Goal: Information Seeking & Learning: Learn about a topic

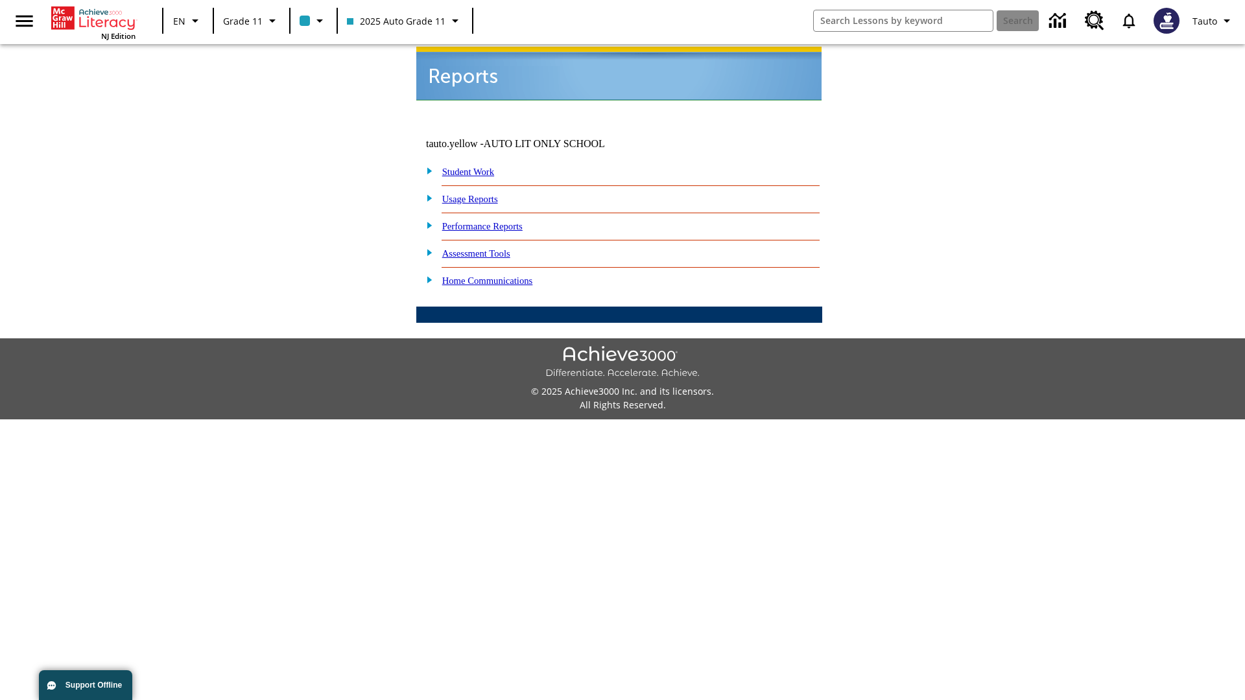
click at [479, 194] on link "Usage Reports" at bounding box center [470, 199] width 56 height 10
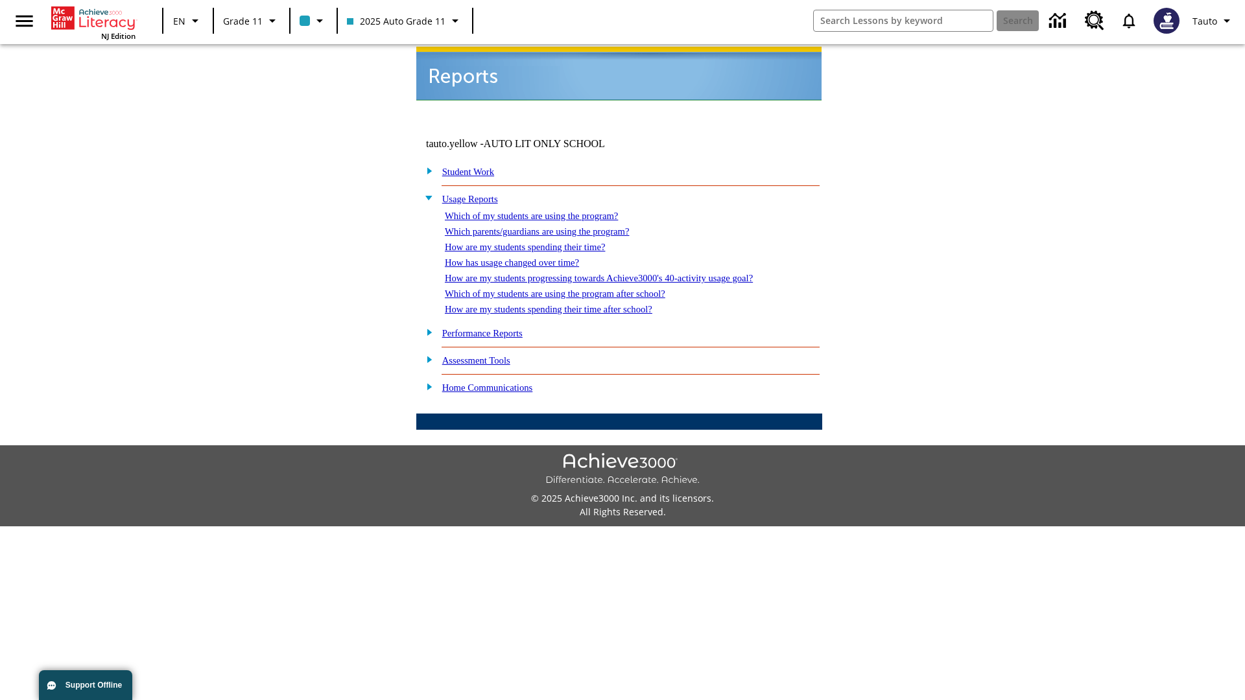
click at [545, 211] on link "Which of my students are using the program?" at bounding box center [531, 216] width 173 height 10
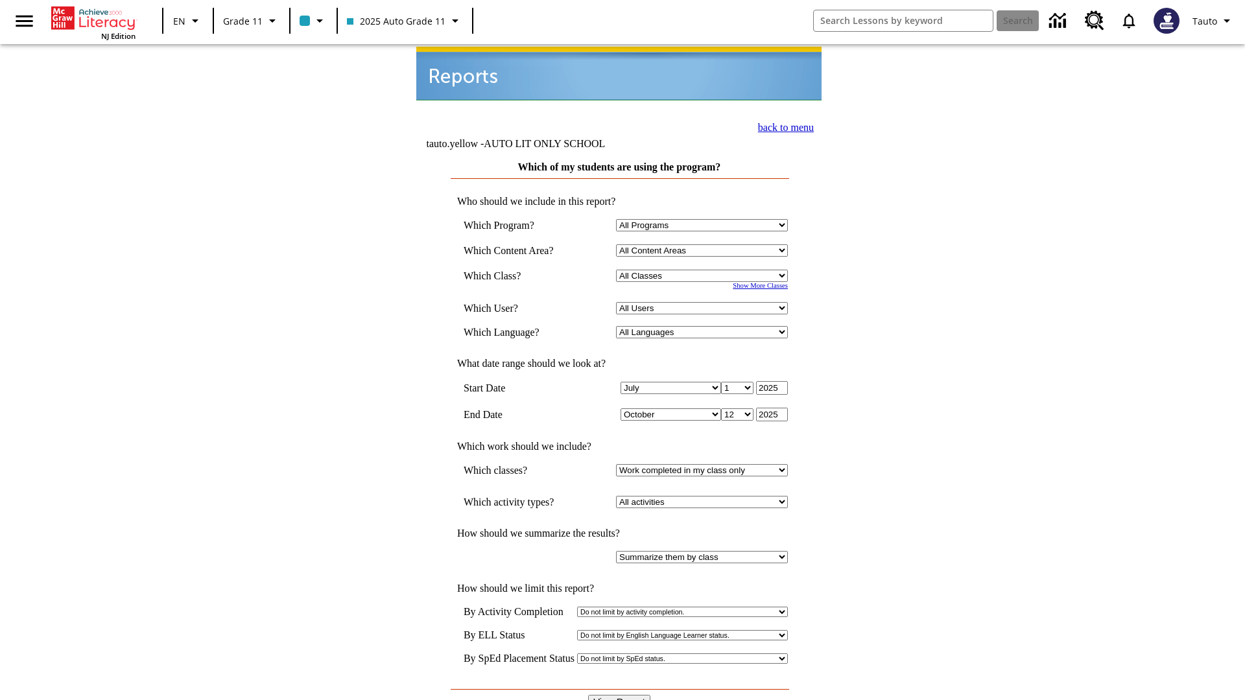
click at [704, 270] on select "Select a Class: All Classes 2025 Auto Grade 11 205 Auto Grade 11 Room 123 Empty…" at bounding box center [702, 276] width 172 height 12
select select "11133141"
select select "21437114"
click at [620, 695] on input "View Report" at bounding box center [619, 702] width 62 height 14
click at [782, 126] on link "back to menu" at bounding box center [786, 127] width 56 height 11
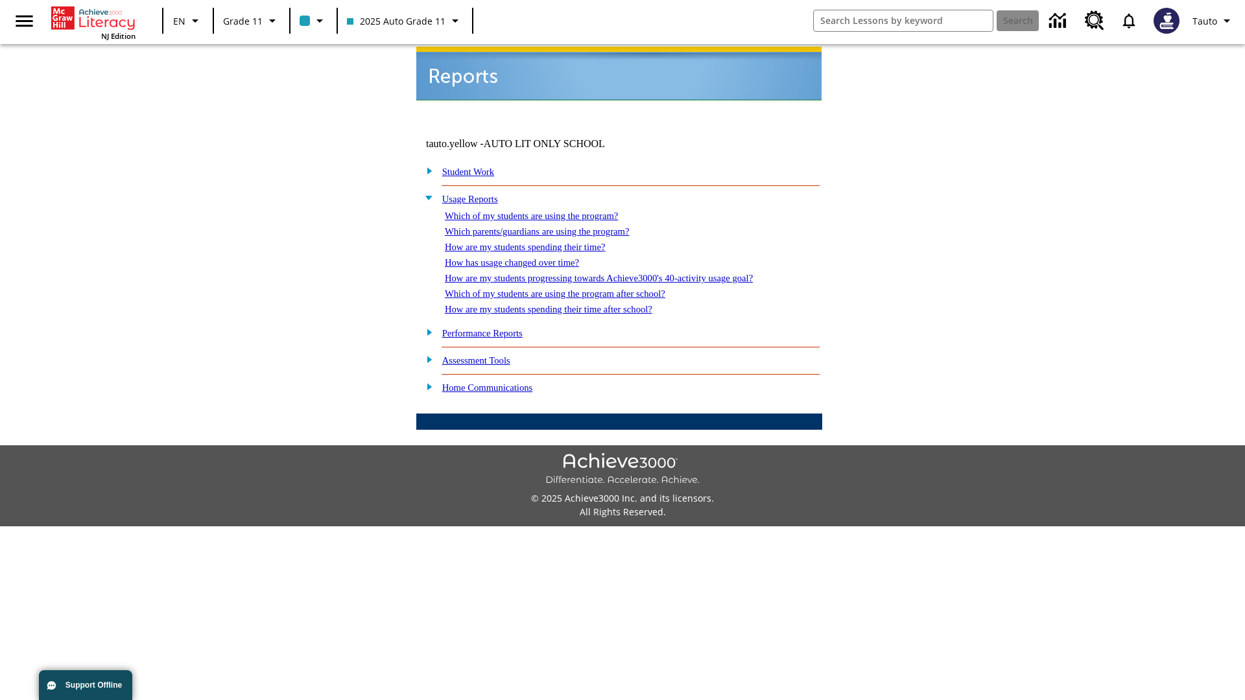
click at [551, 226] on link "Which parents/guardians are using the program?" at bounding box center [537, 231] width 184 height 10
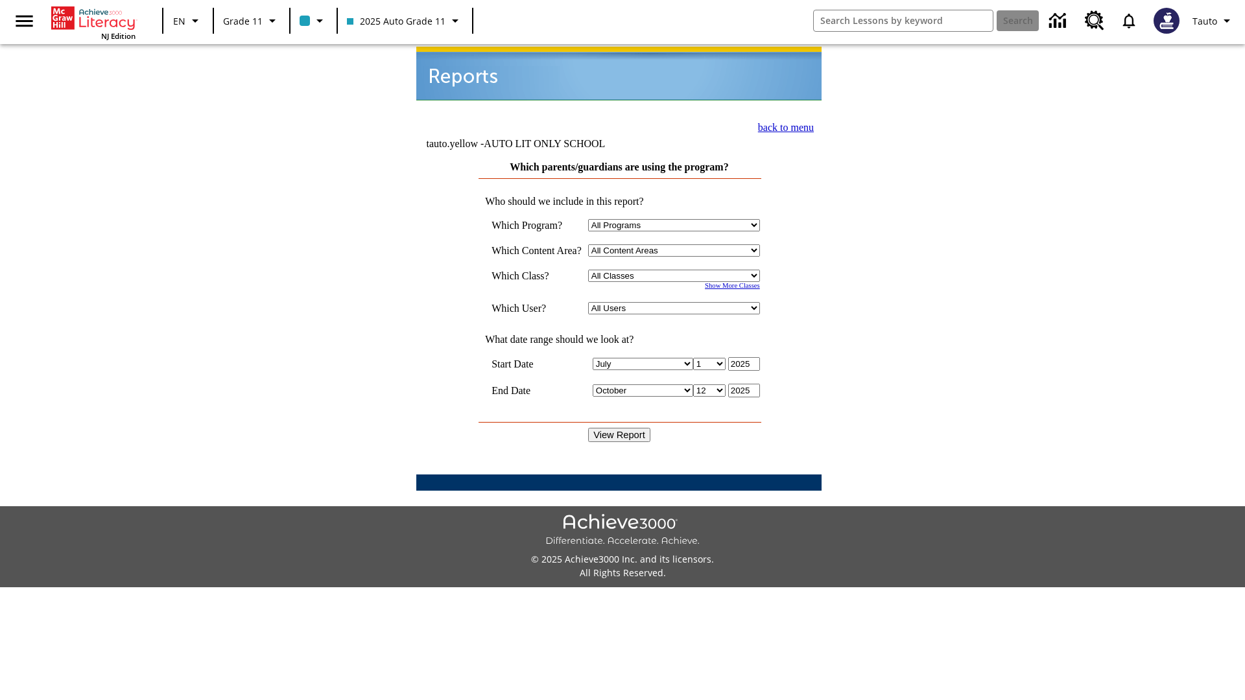
click at [677, 270] on select "Select a Class: All Classes 2025 Auto Grade 11 205 Auto Grade 11 Room 123 Empty…" at bounding box center [674, 276] width 172 height 12
select select "11133141"
click at [677, 302] on select "All Users Puma, Sautoen Puma, Sautoes Puma, Sautoss Twoclasses, Sautoen Twoclas…" at bounding box center [674, 308] width 172 height 12
select select "21437114"
click at [620, 428] on input "View Report" at bounding box center [619, 435] width 62 height 14
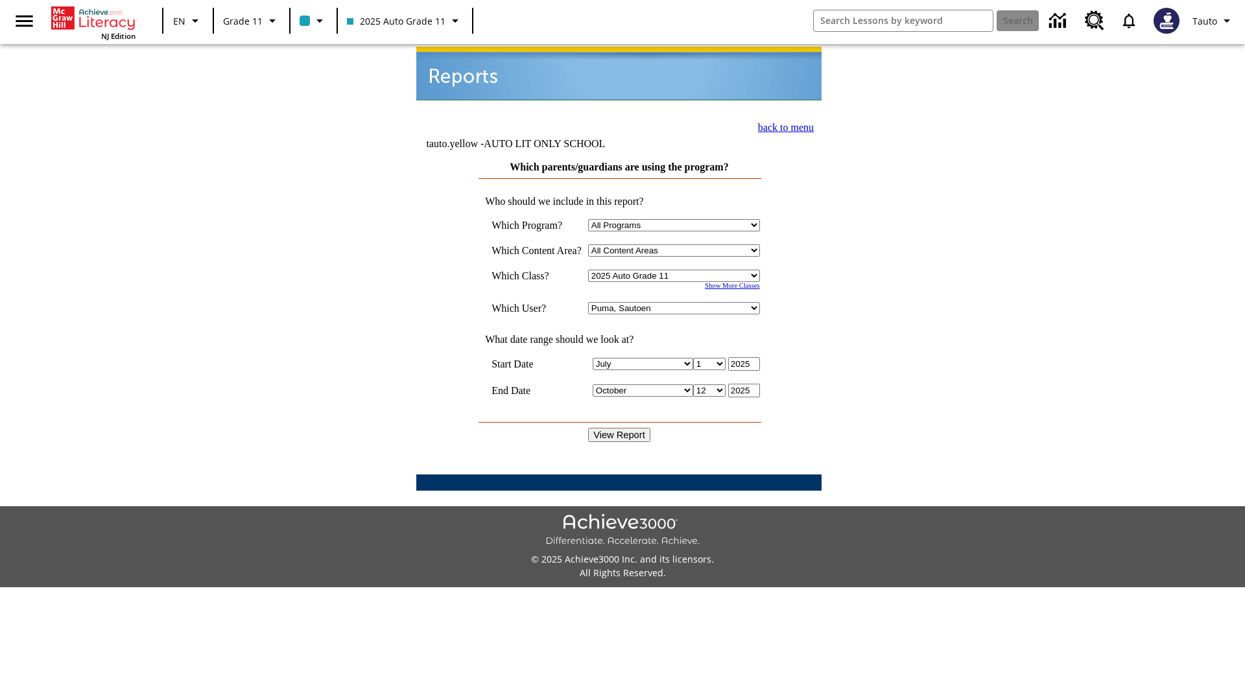
click at [782, 126] on link "back to menu" at bounding box center [786, 127] width 56 height 11
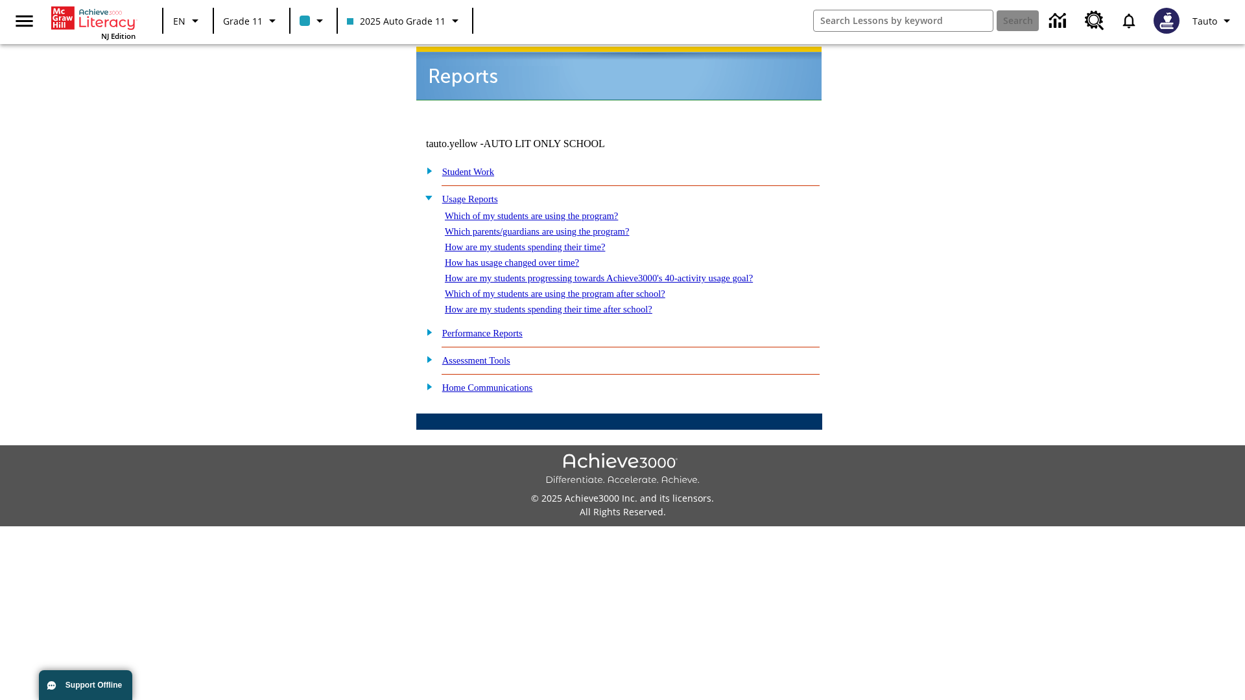
click at [538, 242] on link "How are my students spending their time?" at bounding box center [525, 247] width 160 height 10
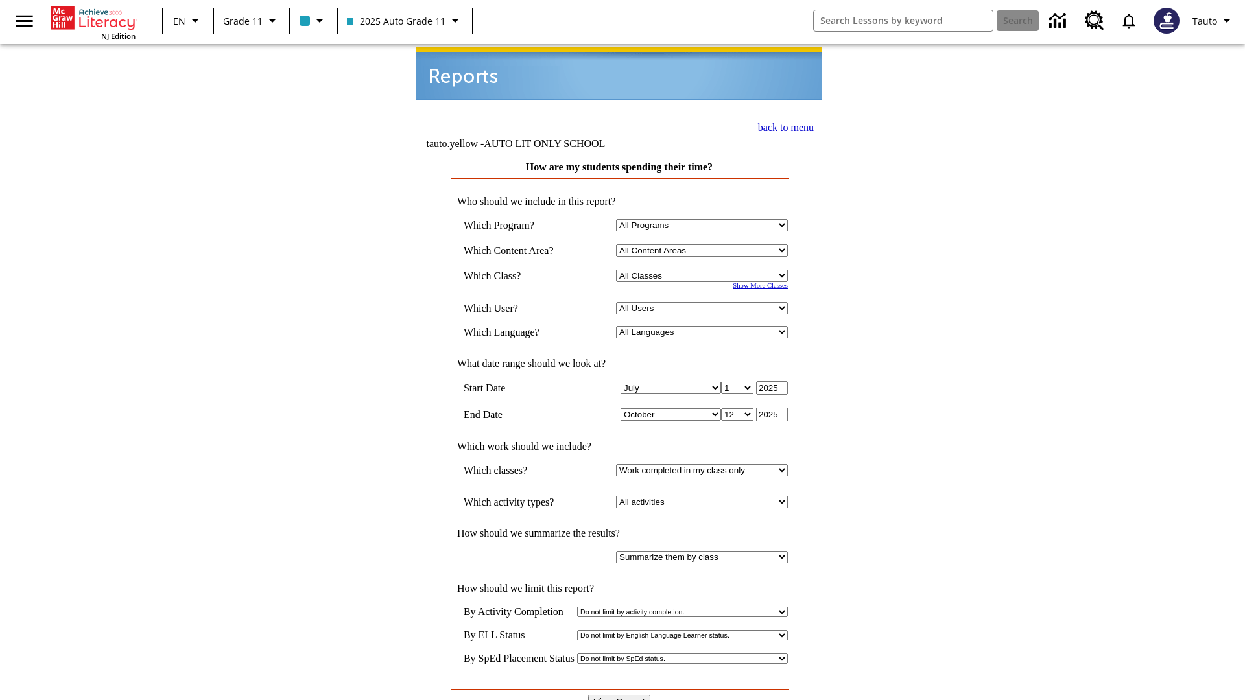
click at [704, 270] on select "Select a Class: All Classes 2025 Auto Grade 11 205 Auto Grade 11 Room 123 Empty…" at bounding box center [702, 276] width 172 height 12
select select "11133141"
click at [704, 302] on select "All Users Puma, Sautoen Puma, Sautoes Puma, Sautoss Twoclasses, Sautoen Twoscho…" at bounding box center [702, 308] width 172 height 12
select select "21437114"
click at [620, 695] on input "View Report" at bounding box center [619, 702] width 62 height 14
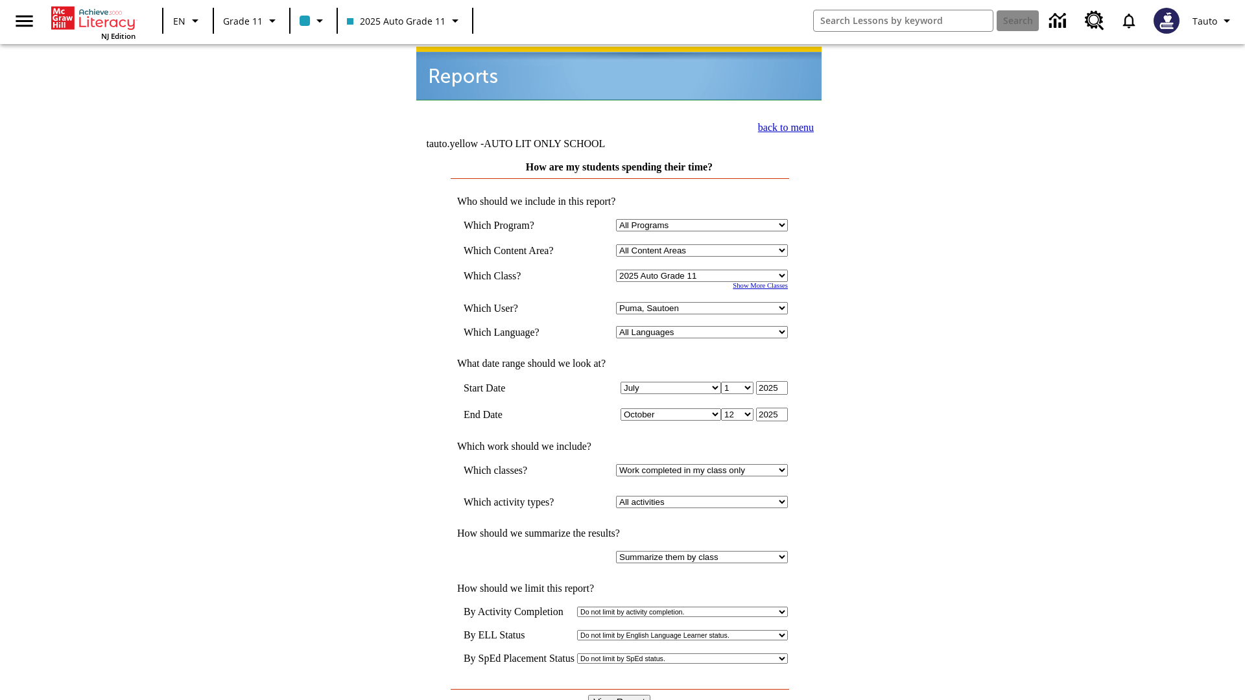
click at [782, 126] on link "back to menu" at bounding box center [786, 127] width 56 height 11
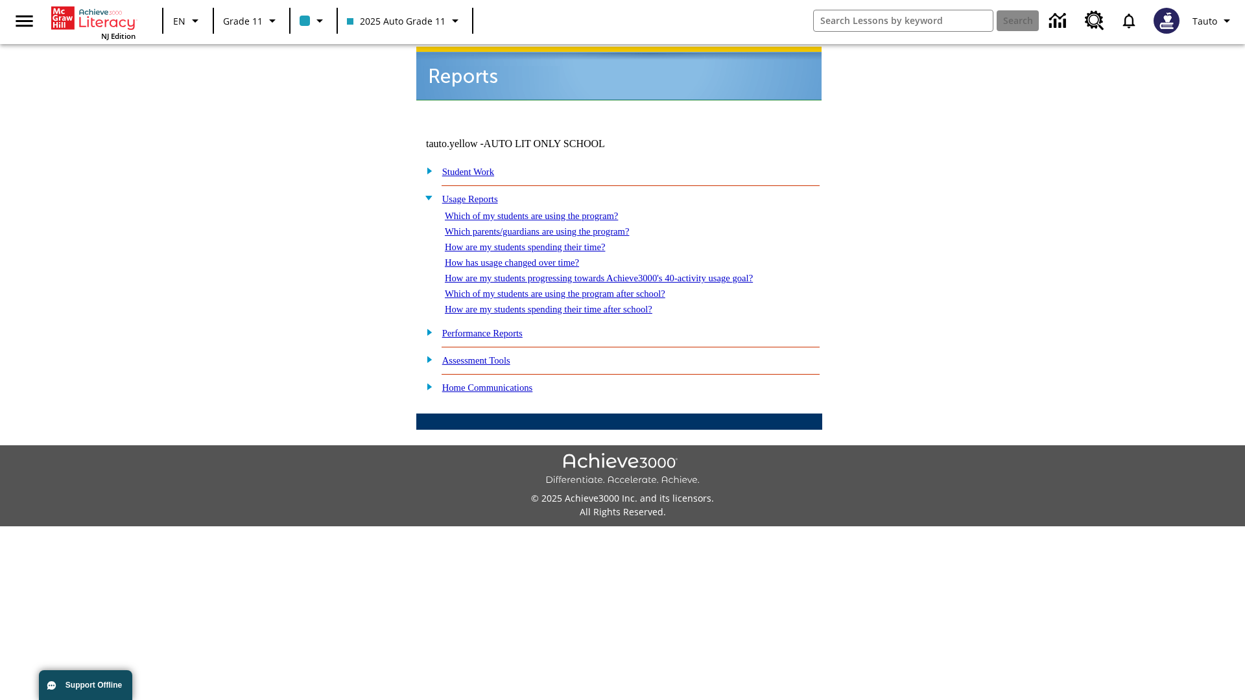
click at [523, 257] on link "How has usage changed over time?" at bounding box center [512, 262] width 134 height 10
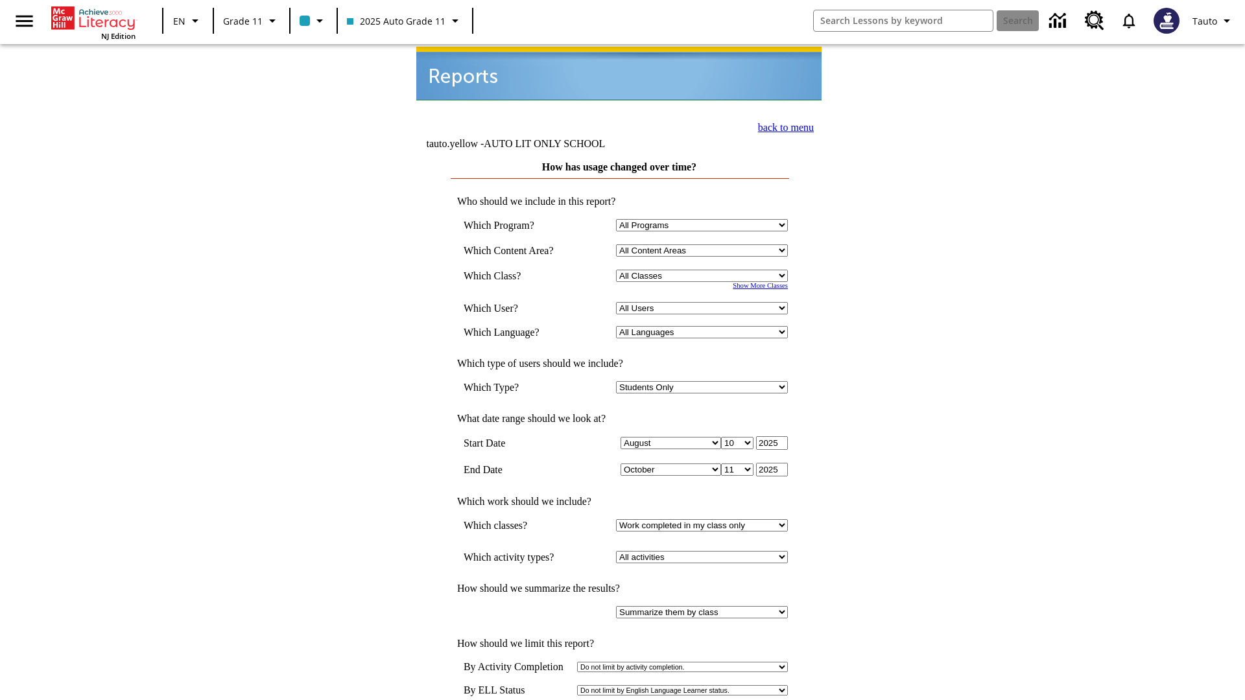
click at [704, 270] on select "Select a Class: All Classes 2025 Auto Grade 11 205 Auto Grade 11 Room 123 Empty…" at bounding box center [702, 276] width 172 height 12
select select "11133141"
click at [704, 302] on select "All Users Puma, Sautoen Puma, Sautoes Puma, Sautoss Twoclasses, Sautoen Twoscho…" at bounding box center [702, 308] width 172 height 12
select select "21437114"
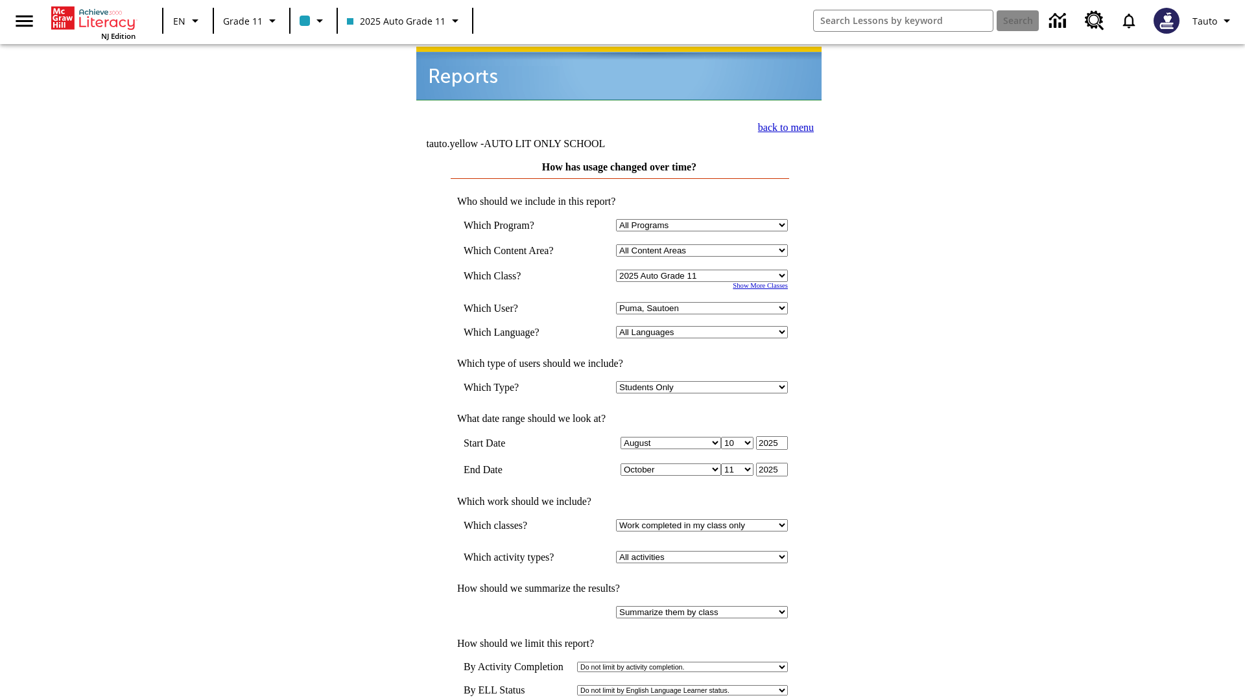
click at [782, 126] on link "back to menu" at bounding box center [786, 127] width 56 height 11
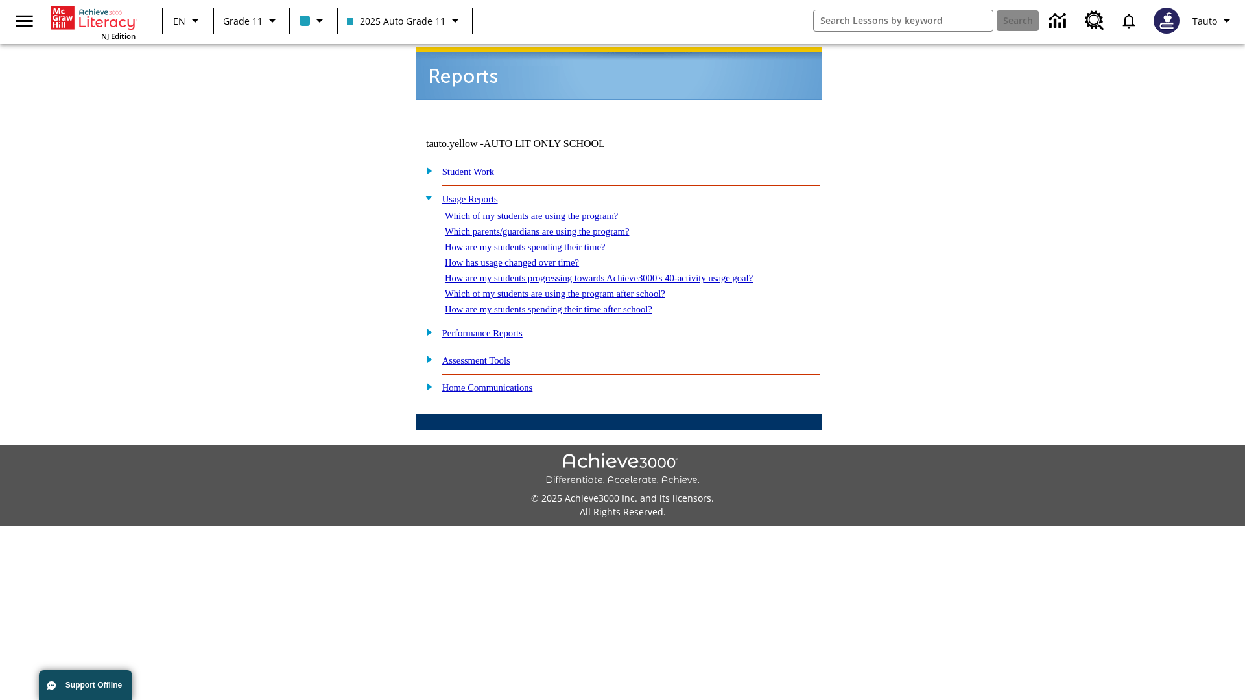
click at [621, 273] on link "How are my students progressing towards Achieve3000's 40-activity usage goal?" at bounding box center [599, 278] width 308 height 10
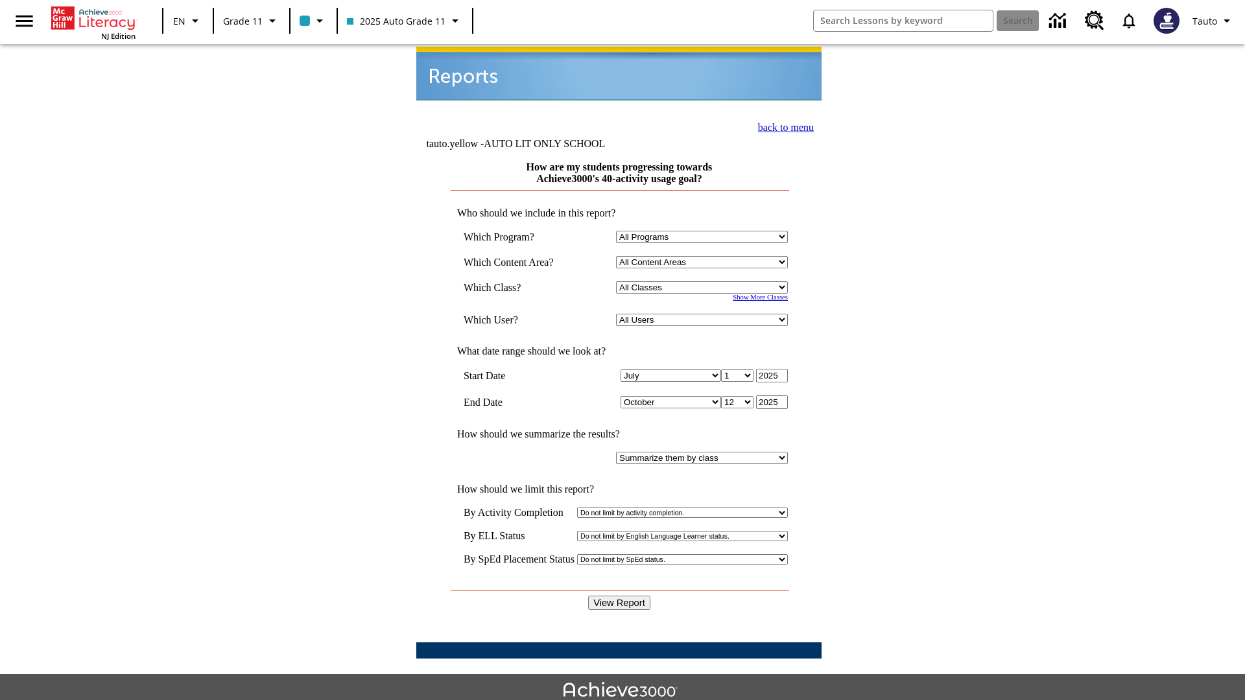
click at [704, 281] on select "Select a Class: All Classes 2025 Auto Grade 11 205 Auto Grade 11 Room 123 Empty…" at bounding box center [702, 287] width 172 height 12
select select "11133141"
click at [704, 314] on select "All Users Puma, Sautoen Puma, Sautoes Puma, Sautoss Twoclasses, Sautoen Twoscho…" at bounding box center [702, 320] width 172 height 12
select select "21437114"
click at [620, 596] on input "View Report" at bounding box center [619, 603] width 62 height 14
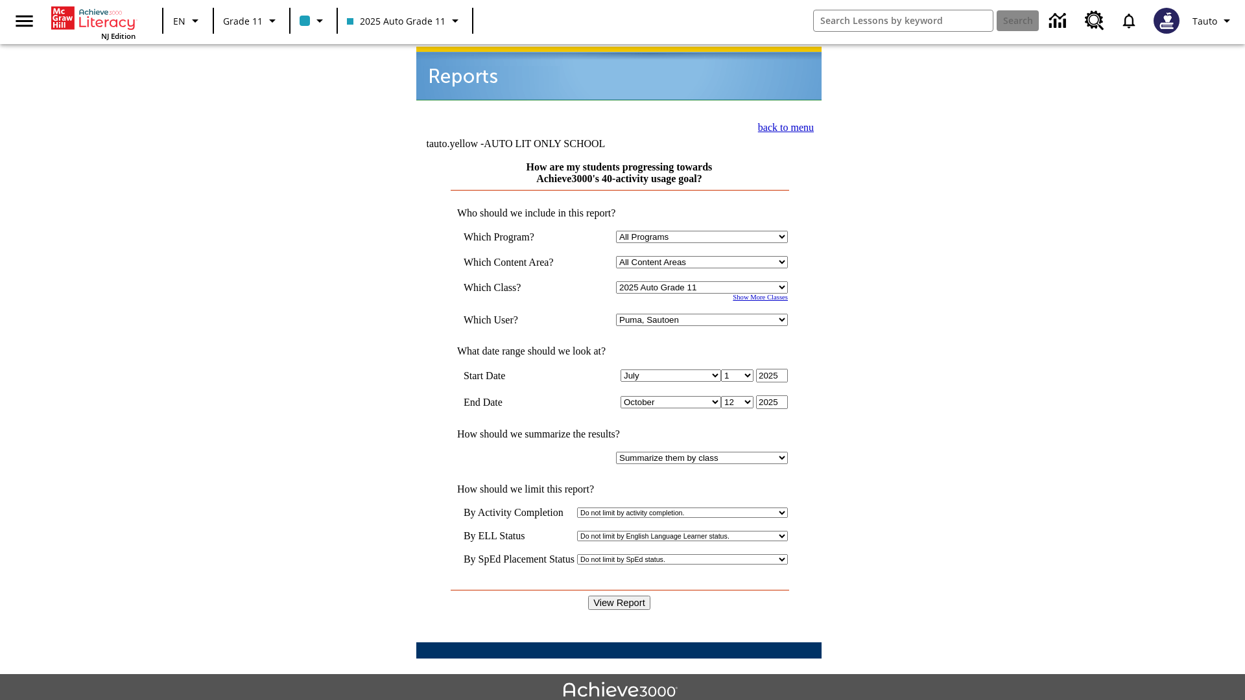
click at [782, 126] on link "back to menu" at bounding box center [786, 127] width 56 height 11
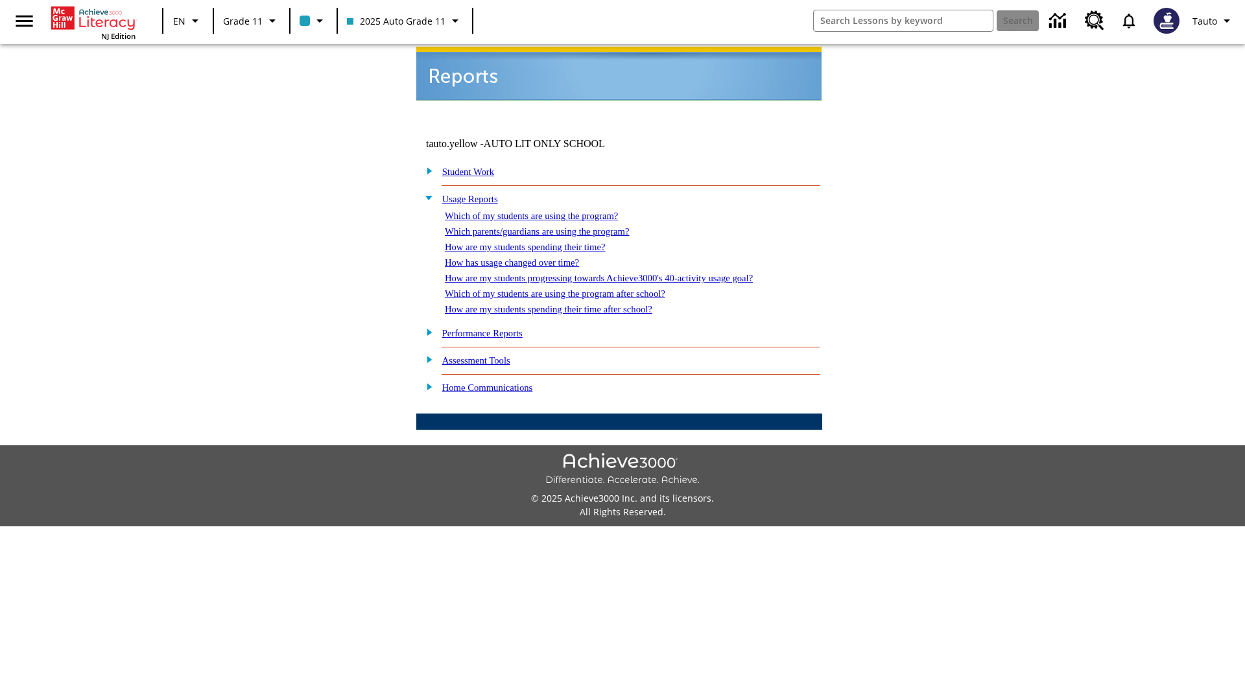
click at [571, 289] on link "Which of my students are using the program after school?" at bounding box center [555, 294] width 220 height 10
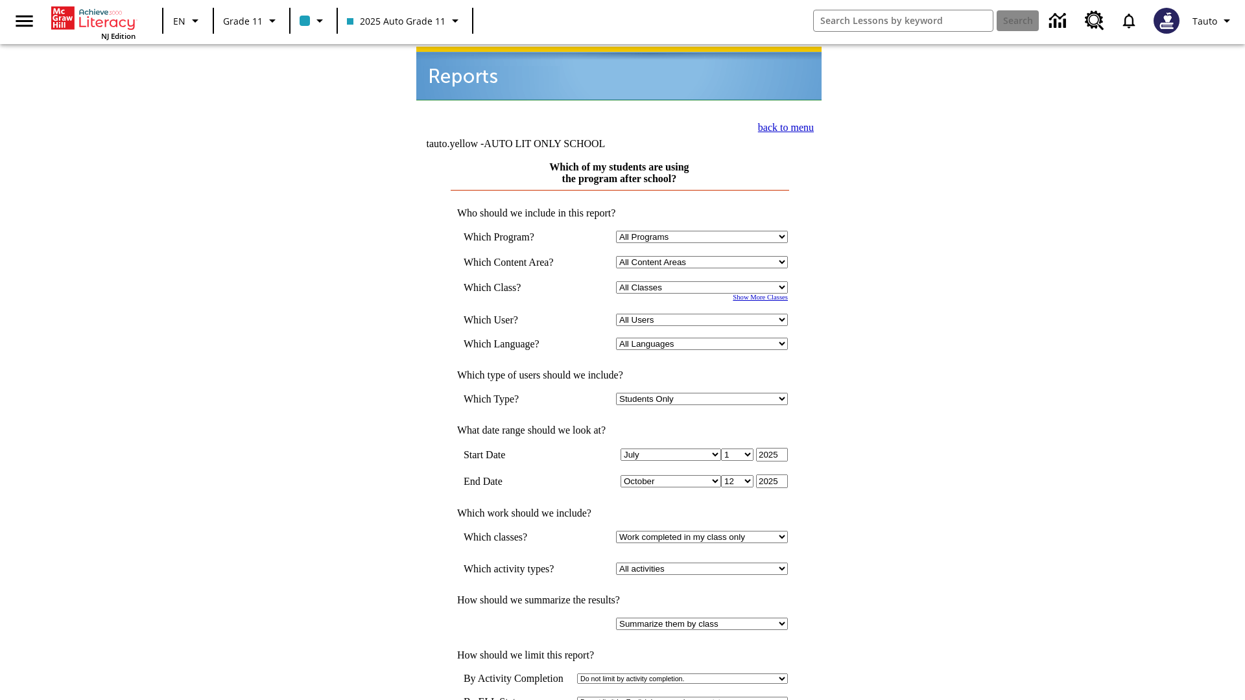
click at [704, 281] on select "Select a Class: All Classes 2025 Auto Grade 11 205 Auto Grade 11 Room 123 Empty…" at bounding box center [702, 287] width 172 height 12
select select "11133141"
select select "21437114"
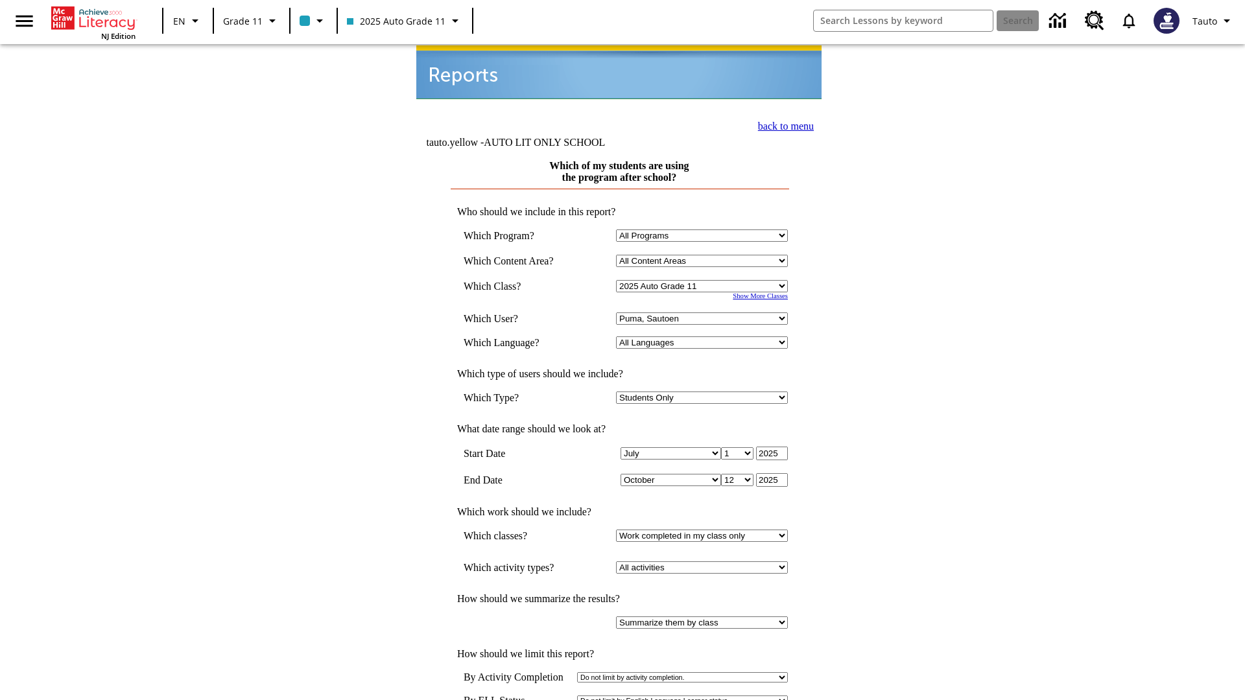
click at [782, 125] on link "back to menu" at bounding box center [786, 126] width 56 height 11
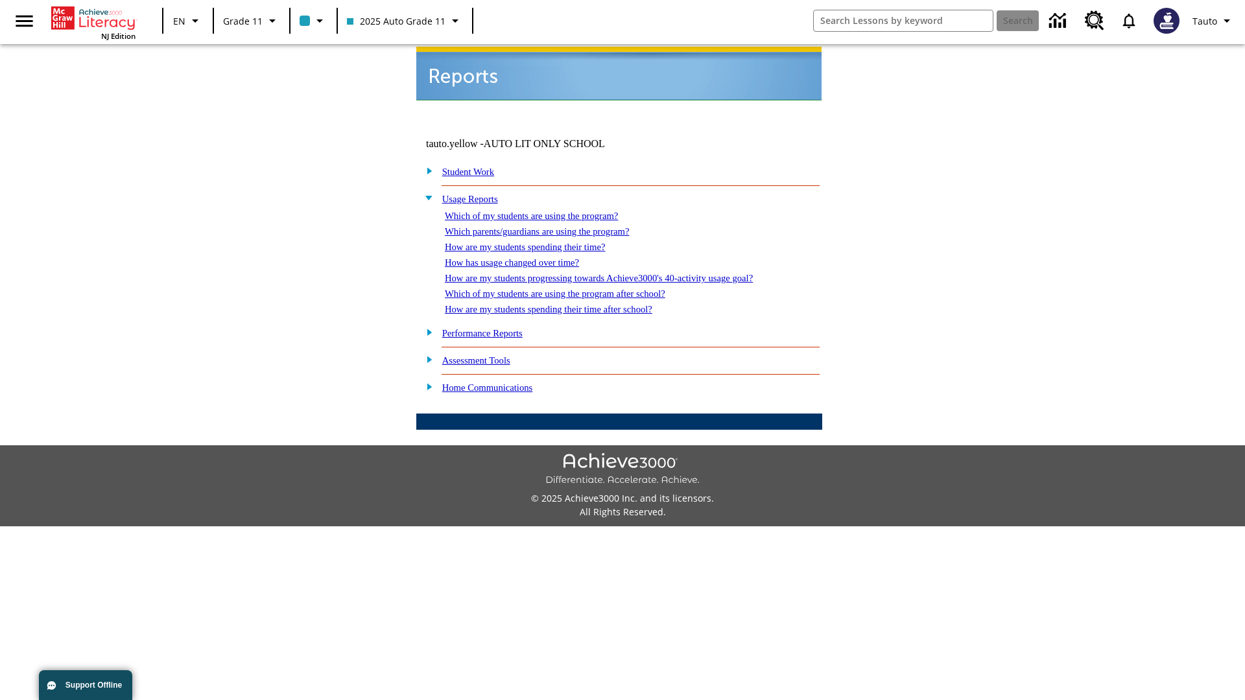
click at [564, 304] on link "How are my students spending their time after school?" at bounding box center [549, 309] width 208 height 10
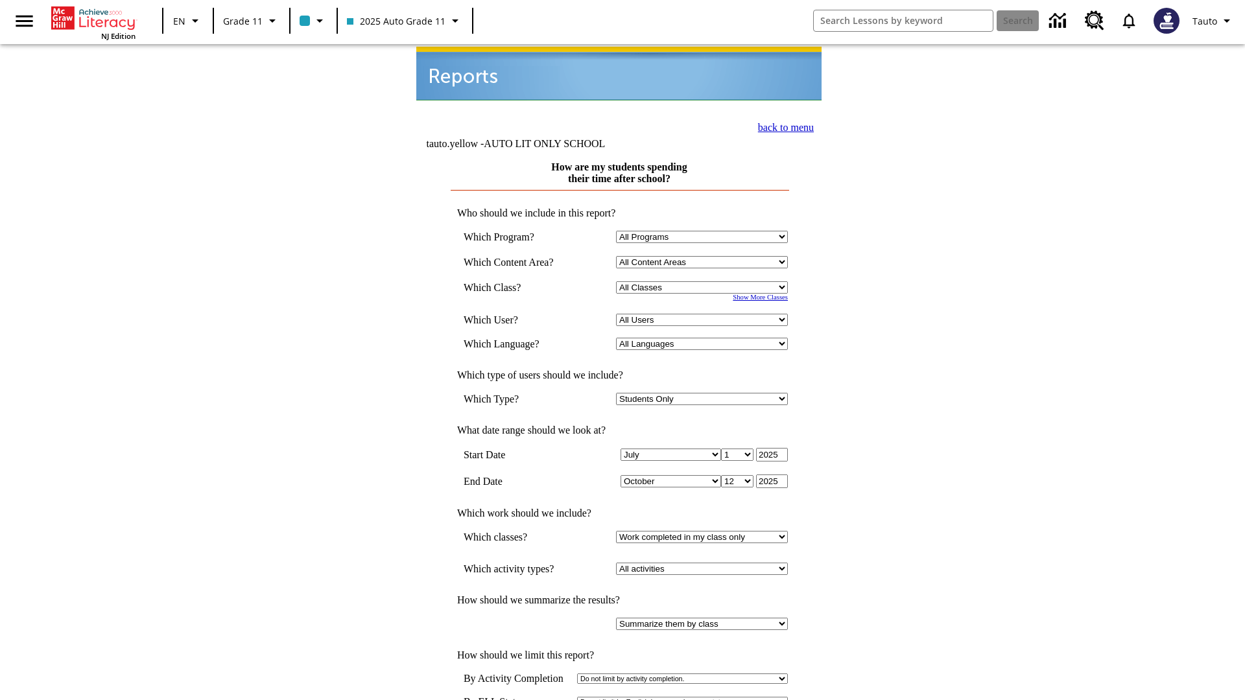
click at [704, 281] on select "Select a Class: All Classes 2025 Auto Grade 11 205 Auto Grade 11 Room 123 Empty…" at bounding box center [702, 287] width 172 height 12
select select "11133141"
click at [704, 314] on select "All Users Puma, Sautoen Puma, Sautoes Puma, Sautoss Twoclasses, Sautoen Twoscho…" at bounding box center [702, 320] width 172 height 12
select select "21437114"
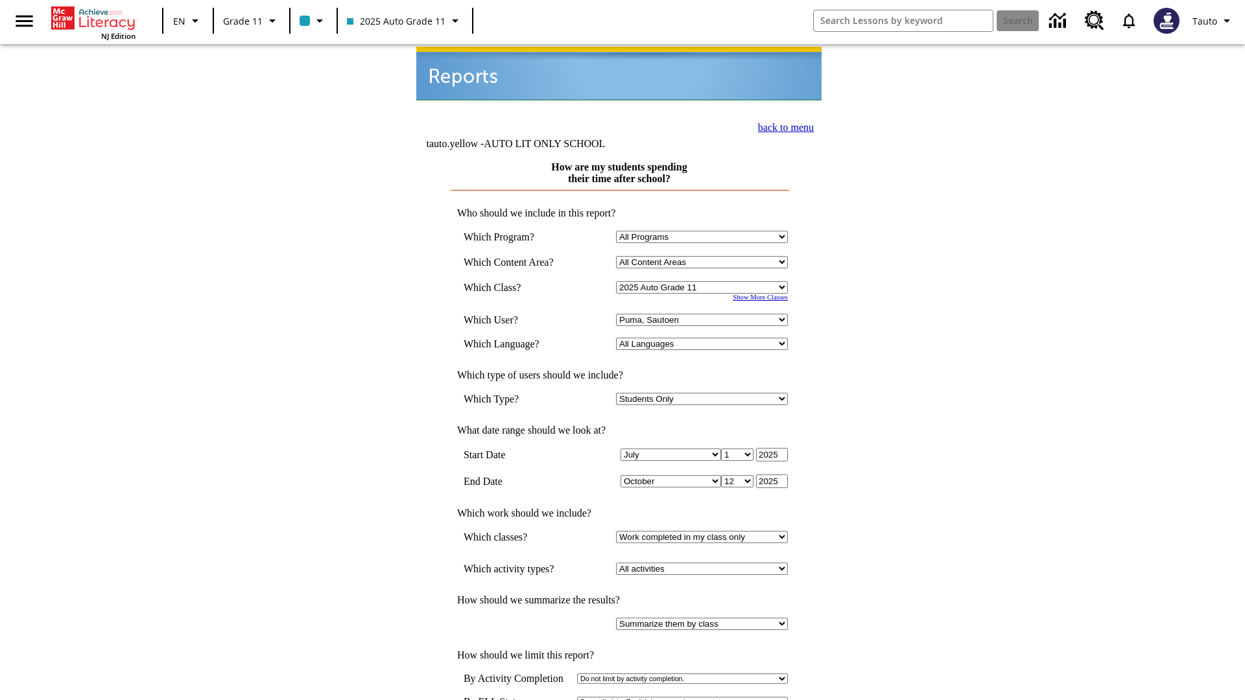
scroll to position [1, 0]
click at [782, 125] on link "back to menu" at bounding box center [786, 126] width 56 height 11
